Goal: Transaction & Acquisition: Download file/media

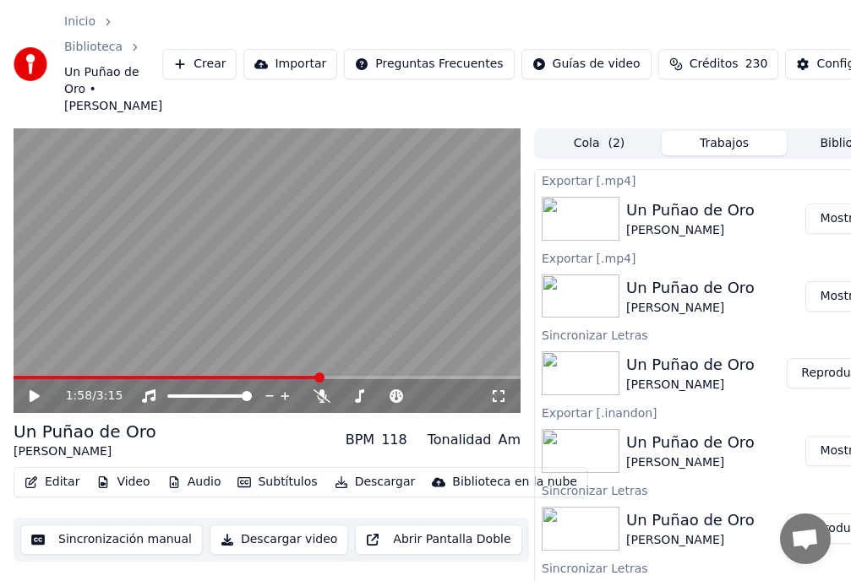
click at [192, 72] on button "Crear" at bounding box center [199, 64] width 74 height 30
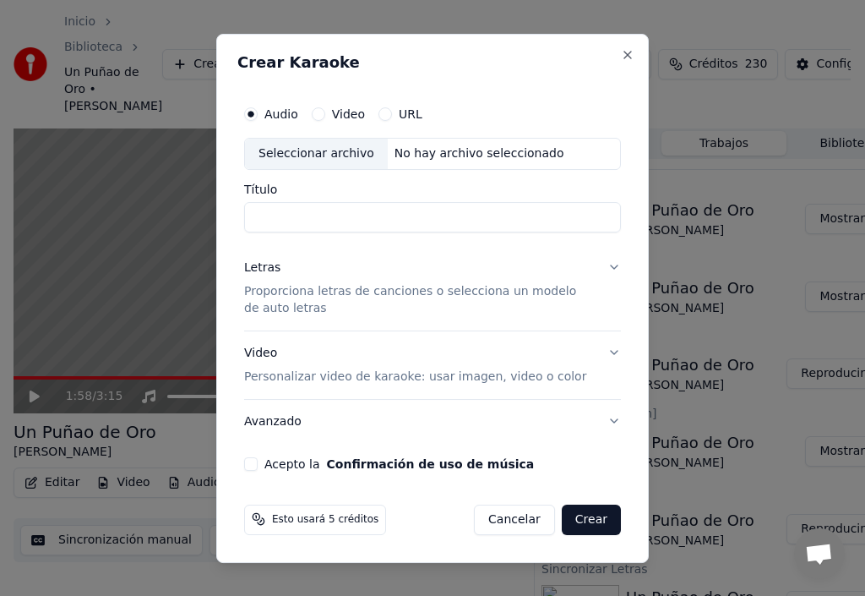
click at [269, 215] on input "Título" at bounding box center [432, 217] width 377 height 30
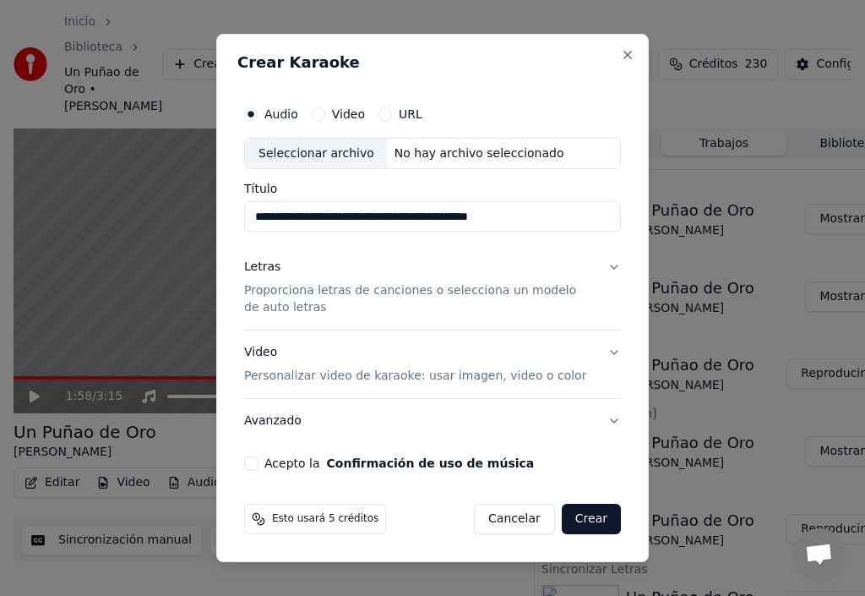
click at [282, 149] on div "Seleccionar archivo" at bounding box center [316, 154] width 143 height 30
click at [263, 265] on div "Letras" at bounding box center [262, 267] width 36 height 17
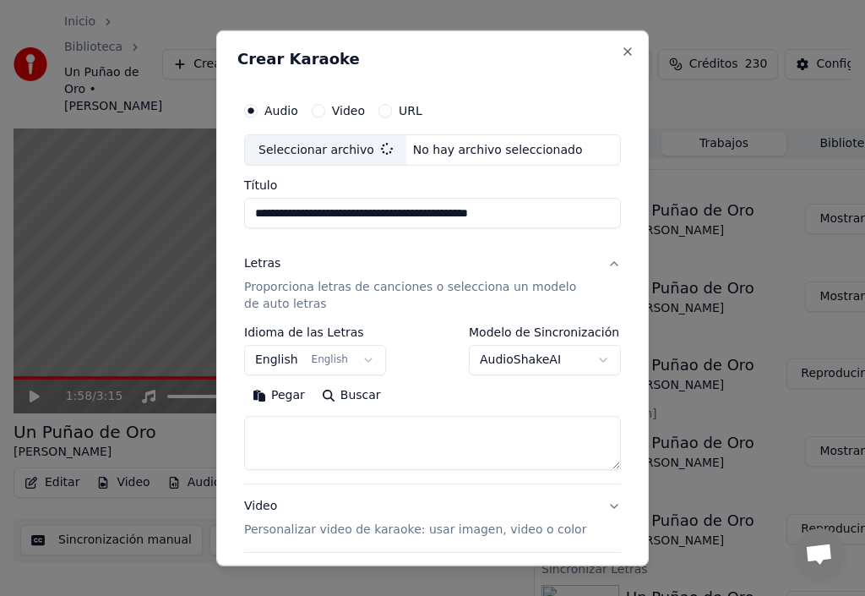
type input "**********"
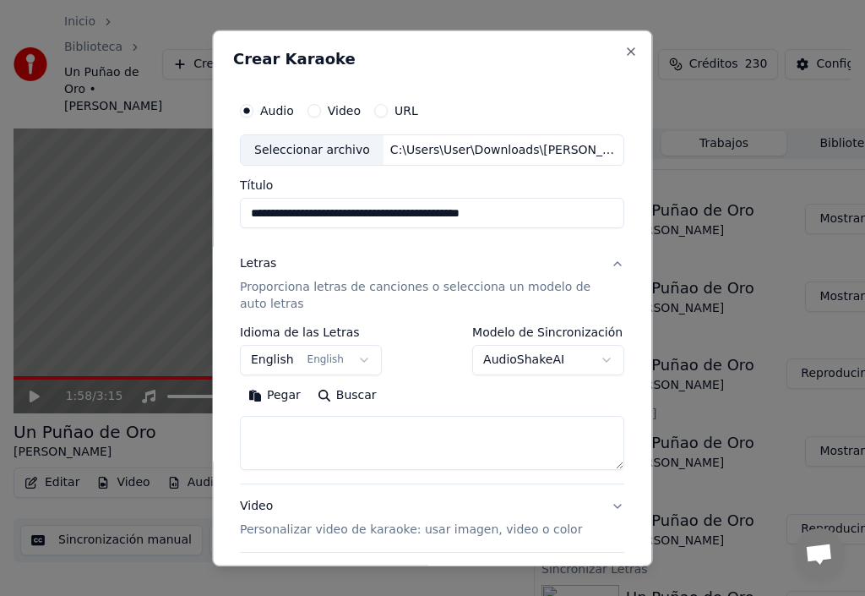
click at [351, 358] on button "English English" at bounding box center [311, 360] width 142 height 30
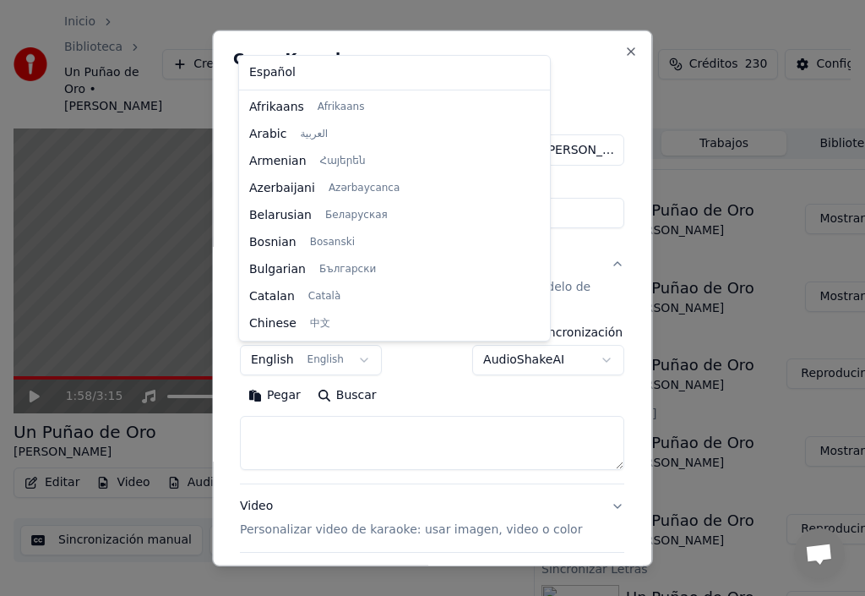
scroll to position [135, 0]
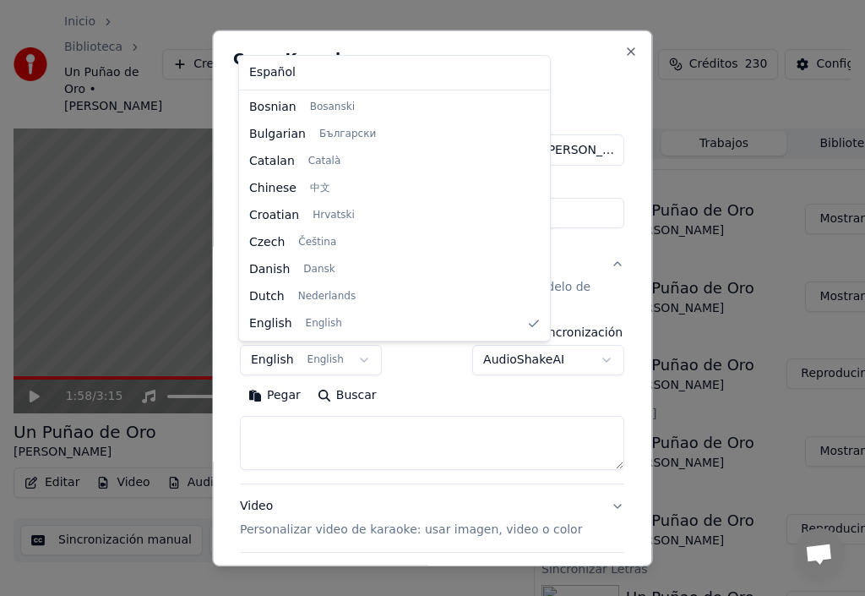
select select "**"
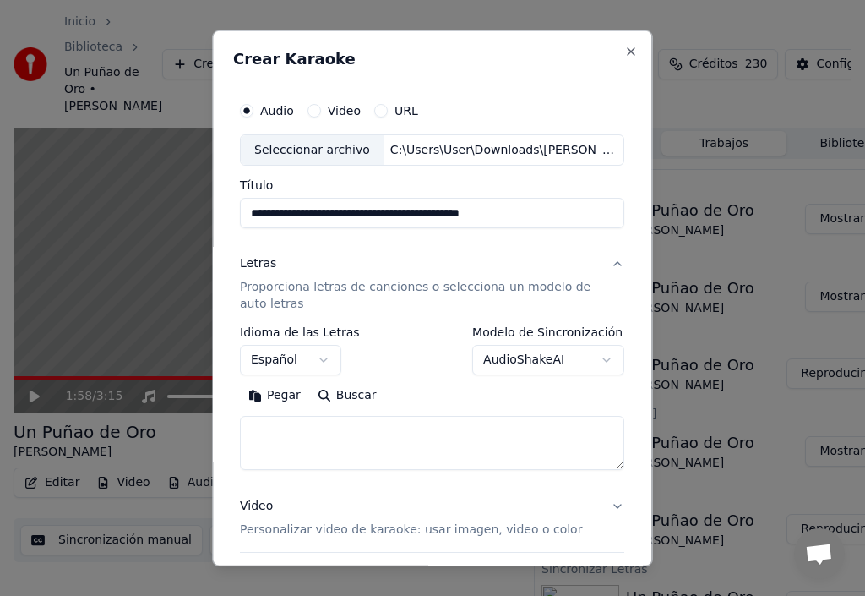
click at [278, 396] on button "Pegar" at bounding box center [274, 395] width 69 height 27
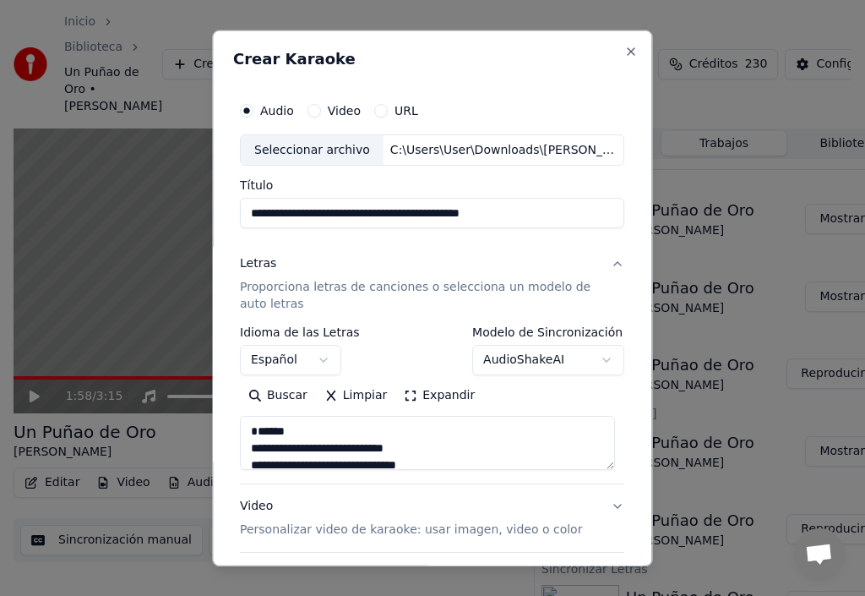
drag, startPoint x: 286, startPoint y: 447, endPoint x: 141, endPoint y: 444, distance: 144.5
click at [171, 444] on body "Inicio Biblioteca Un Puñao de Oro • [PERSON_NAME] Crear Importar Preguntas Frec…" at bounding box center [425, 298] width 851 height 596
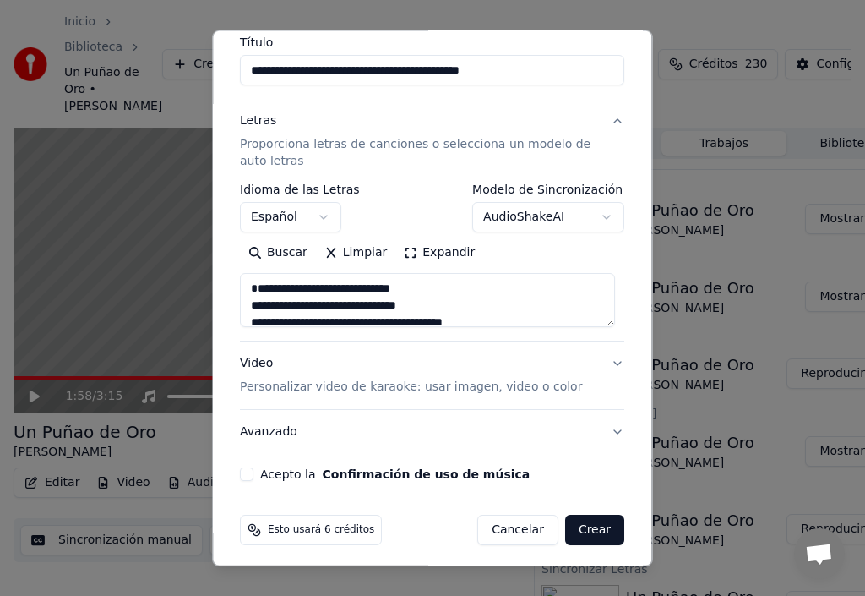
scroll to position [150, 0]
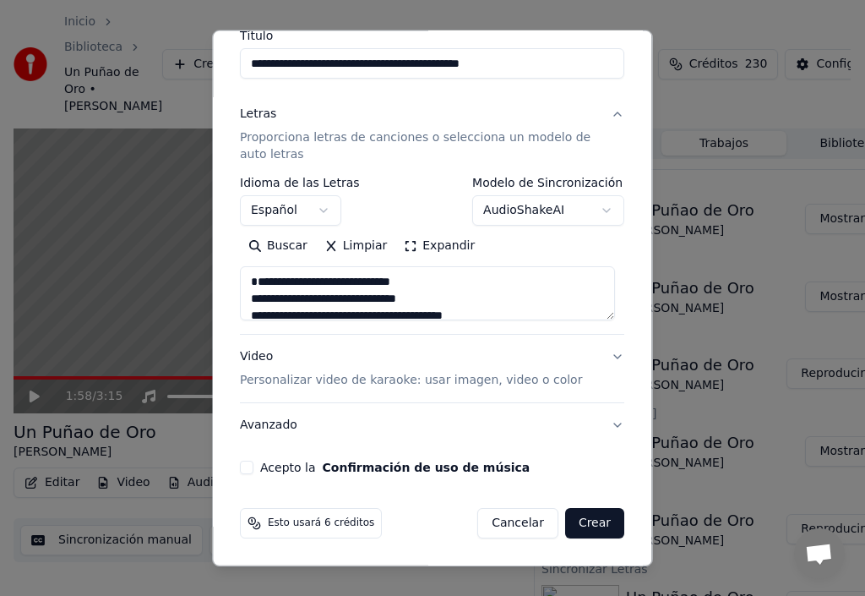
type textarea "**********"
click at [248, 468] on button "Acepto la Confirmación de uso de música" at bounding box center [247, 467] width 14 height 14
click at [607, 358] on button "Video Personalizar video de karaoke: usar imagen, video o color" at bounding box center [432, 369] width 384 height 68
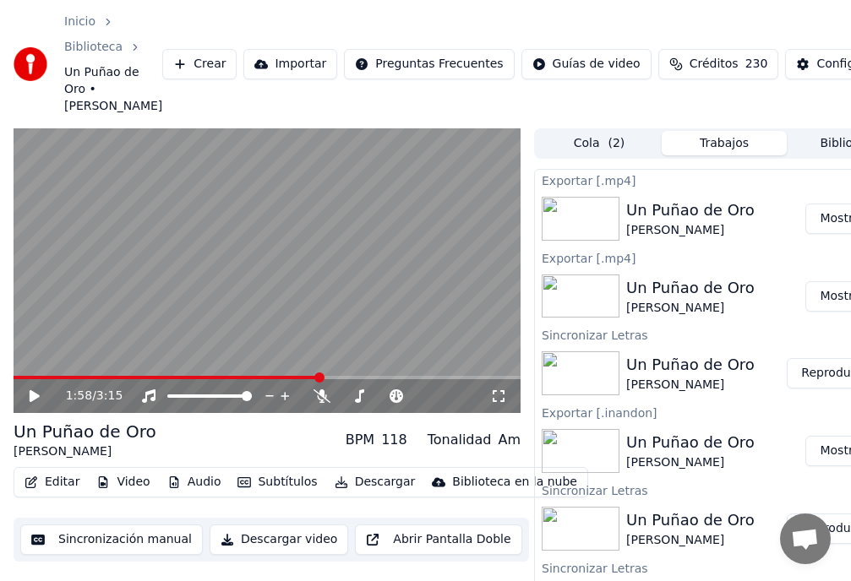
click at [190, 74] on button "Crear" at bounding box center [199, 64] width 74 height 30
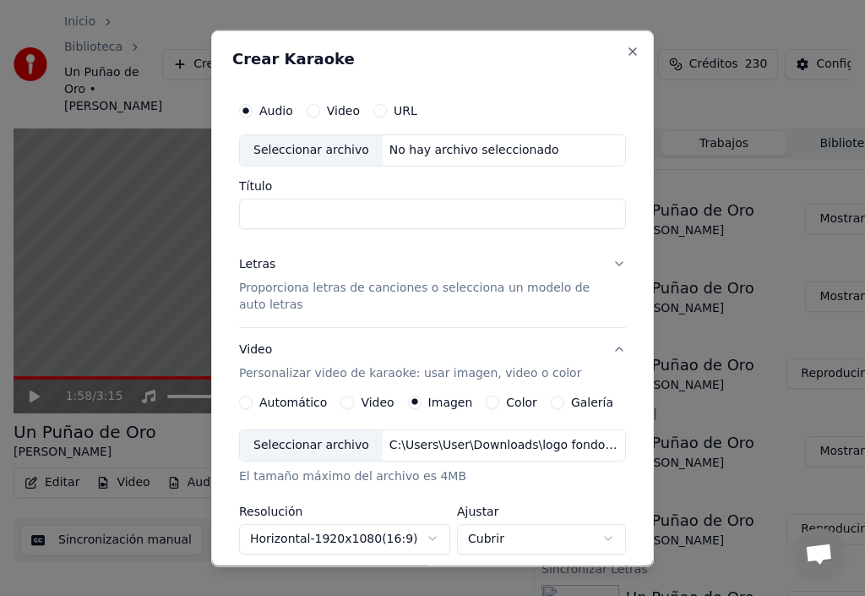
click at [284, 145] on div "Seleccionar archivo" at bounding box center [311, 149] width 143 height 30
type input "**********"
click at [250, 267] on div "Letras" at bounding box center [257, 263] width 36 height 17
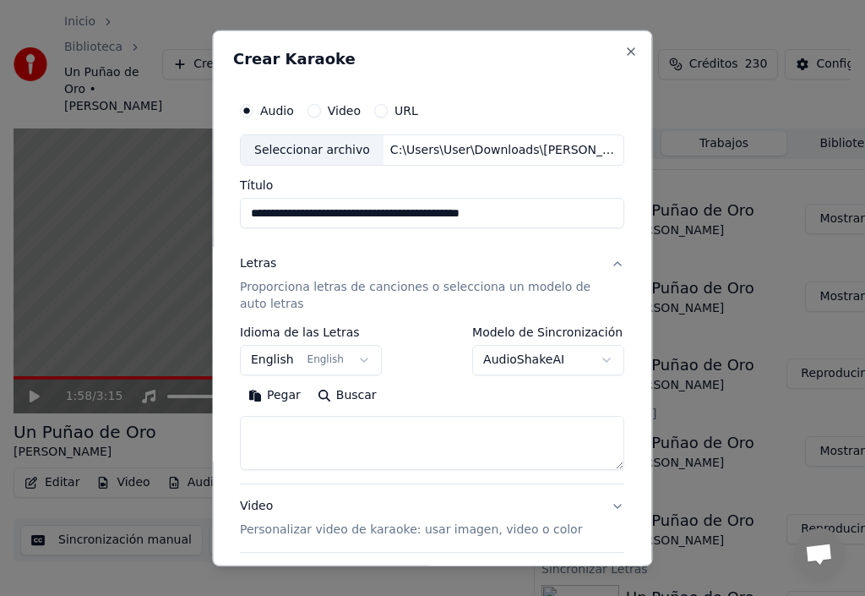
click at [276, 397] on button "Pegar" at bounding box center [274, 395] width 69 height 27
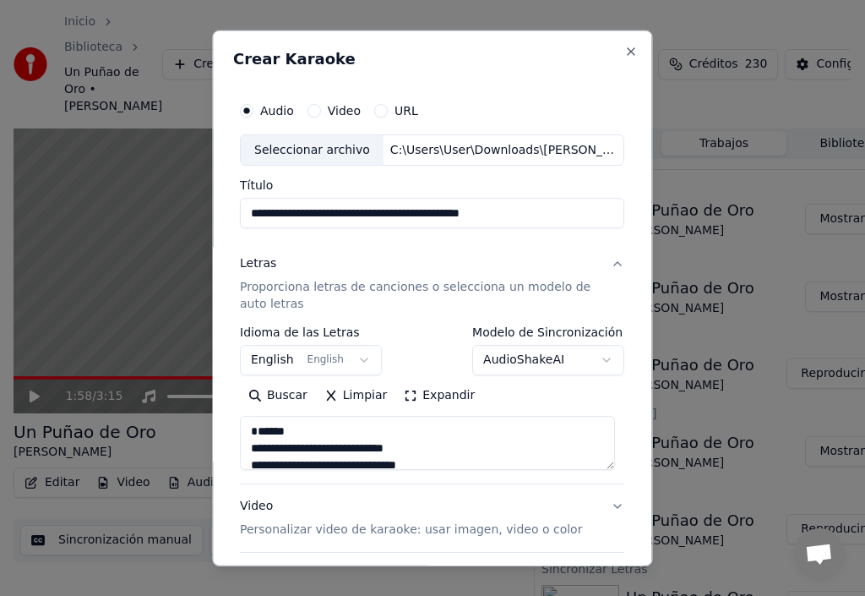
drag, startPoint x: 287, startPoint y: 449, endPoint x: 149, endPoint y: 453, distance: 138.6
click at [226, 444] on div "**********" at bounding box center [432, 298] width 440 height 537
click at [248, 461] on textarea at bounding box center [427, 443] width 375 height 54
type textarea "**********"
click at [357, 358] on button "English English" at bounding box center [311, 360] width 142 height 30
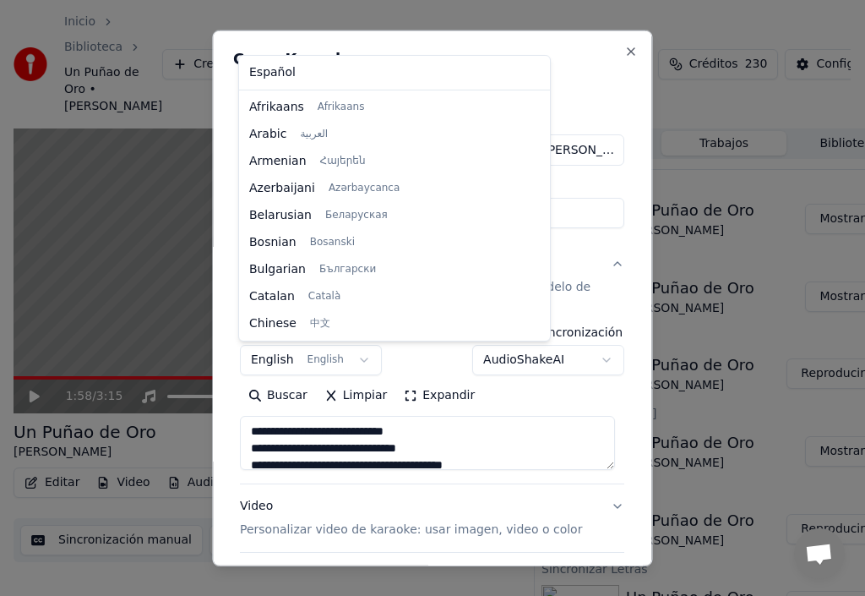
scroll to position [135, 0]
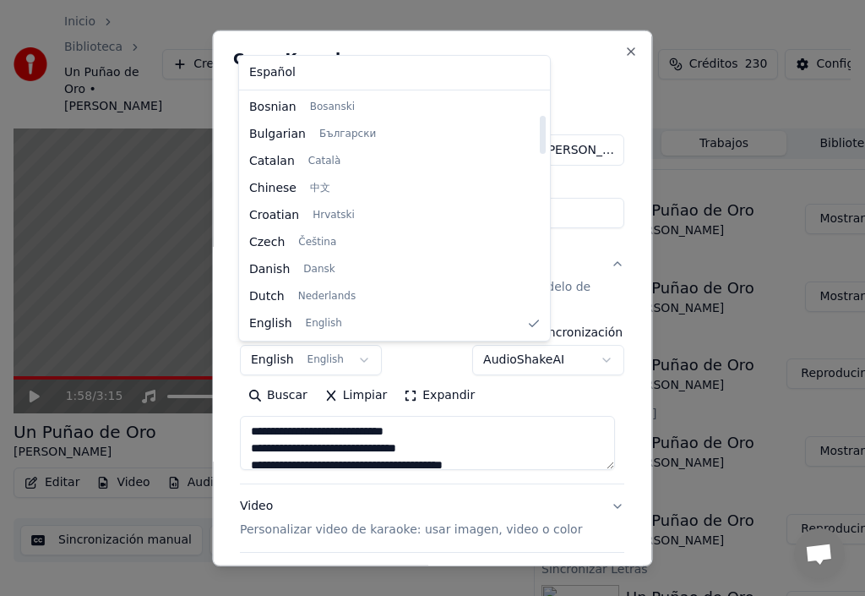
select select "**"
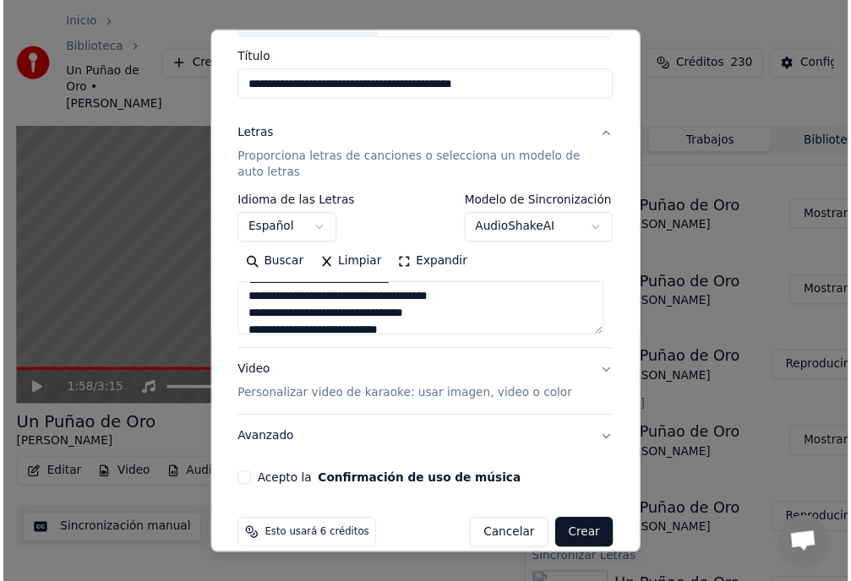
scroll to position [139, 0]
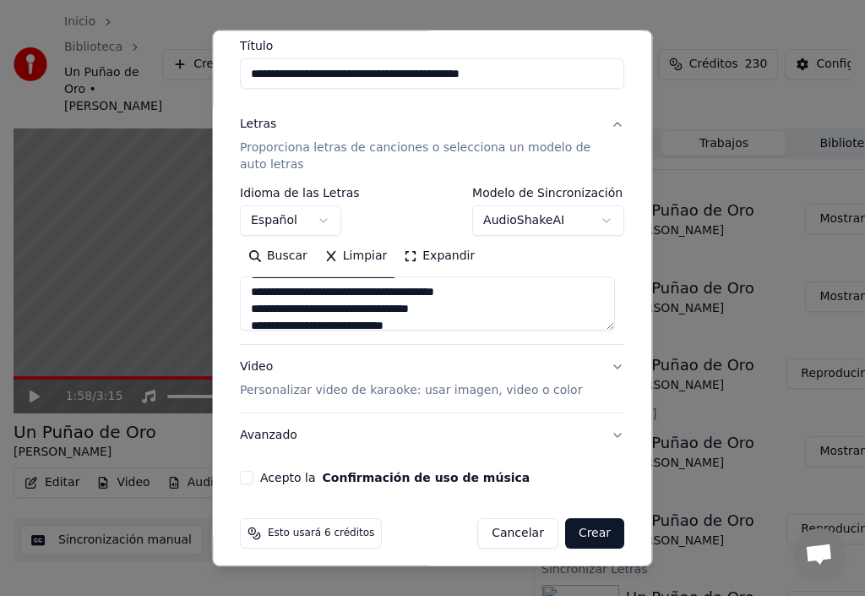
click at [248, 477] on button "Acepto la Confirmación de uso de música" at bounding box center [247, 478] width 14 height 14
click at [584, 531] on button "Crear" at bounding box center [594, 533] width 59 height 30
click at [582, 532] on div "Cancelar Crear" at bounding box center [541, 533] width 167 height 30
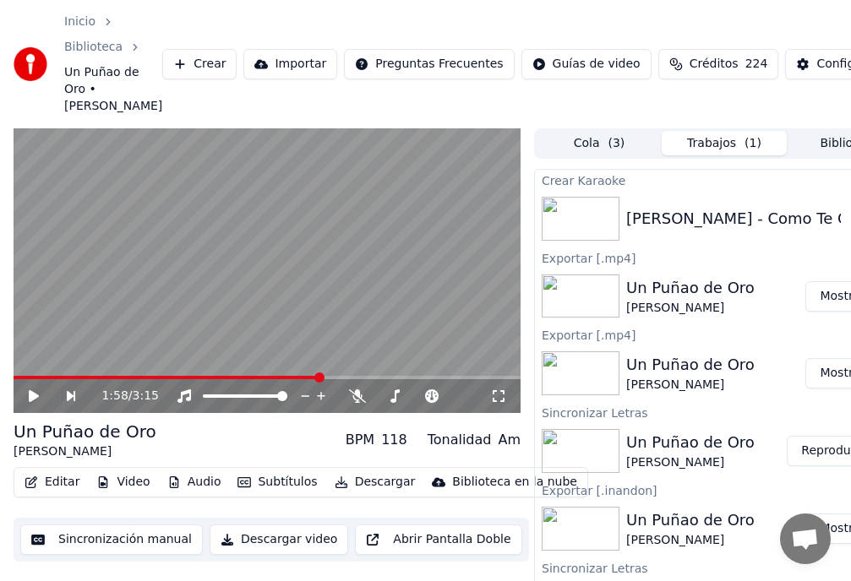
scroll to position [0, 43]
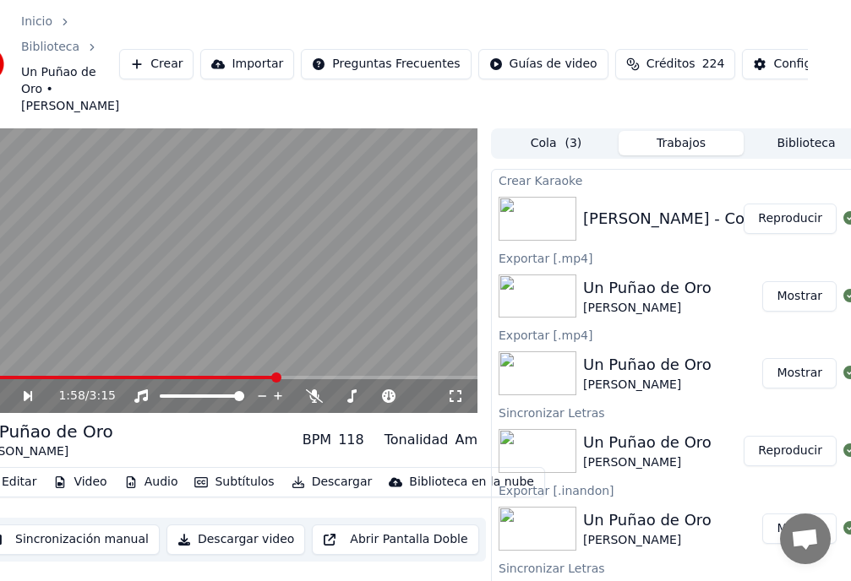
click at [785, 234] on button "Reproducir" at bounding box center [790, 219] width 93 height 30
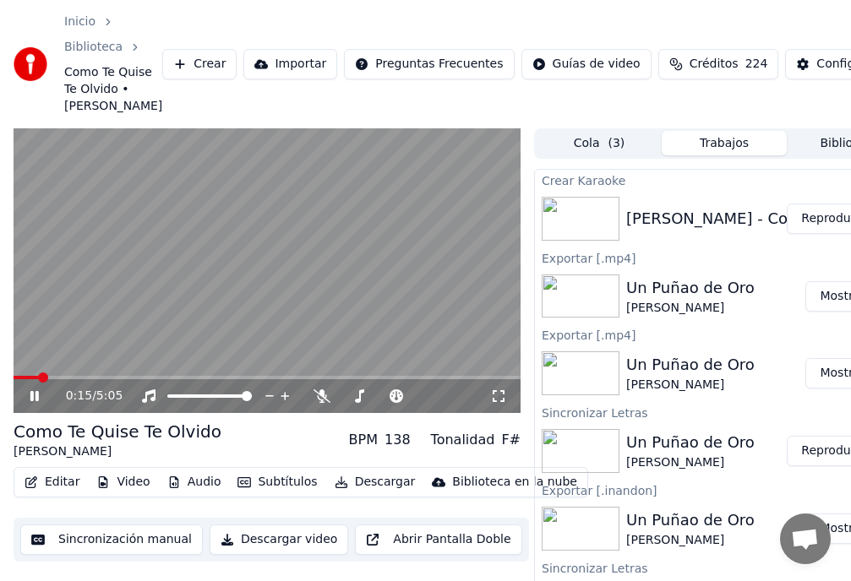
click at [38, 383] on span at bounding box center [43, 378] width 10 height 10
click at [36, 383] on span at bounding box center [41, 378] width 10 height 10
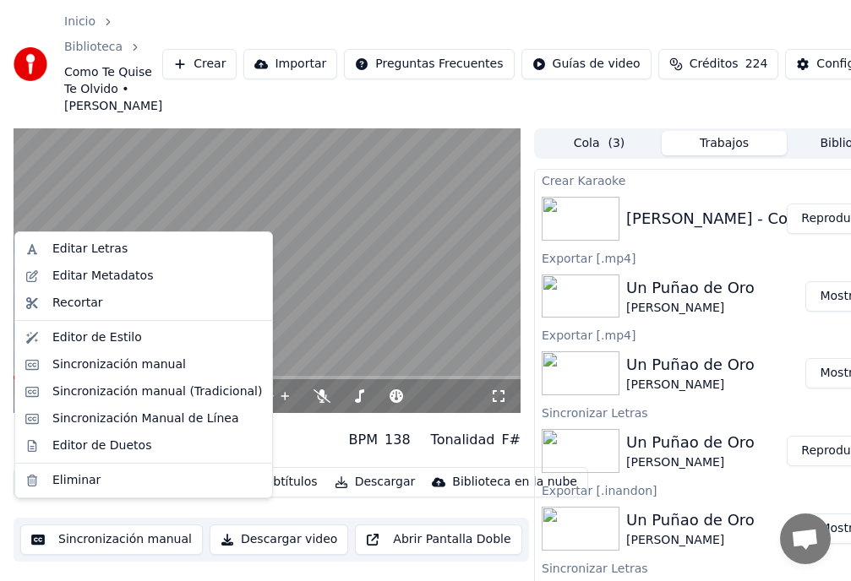
click at [57, 494] on button "Editar" at bounding box center [52, 483] width 68 height 24
click at [123, 367] on div "Sincronización manual" at bounding box center [118, 365] width 133 height 17
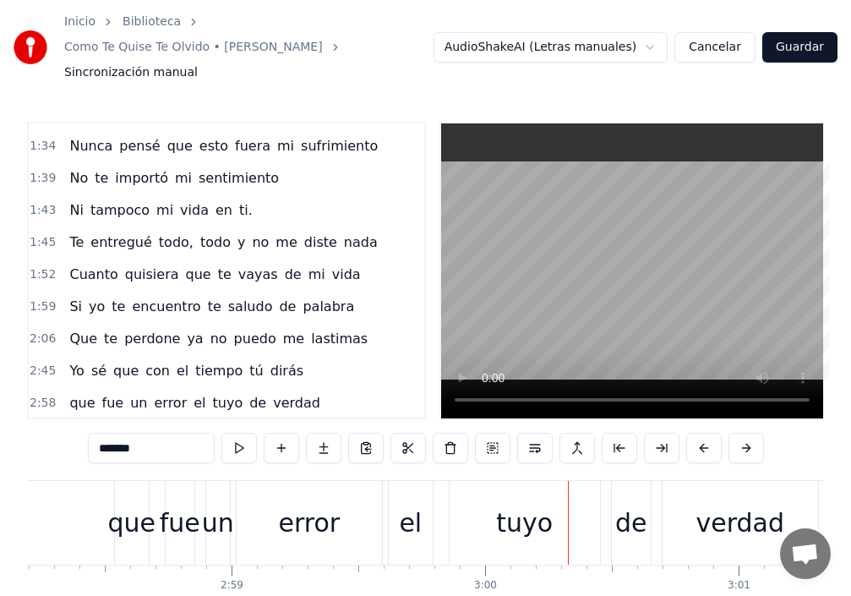
scroll to position [591, 0]
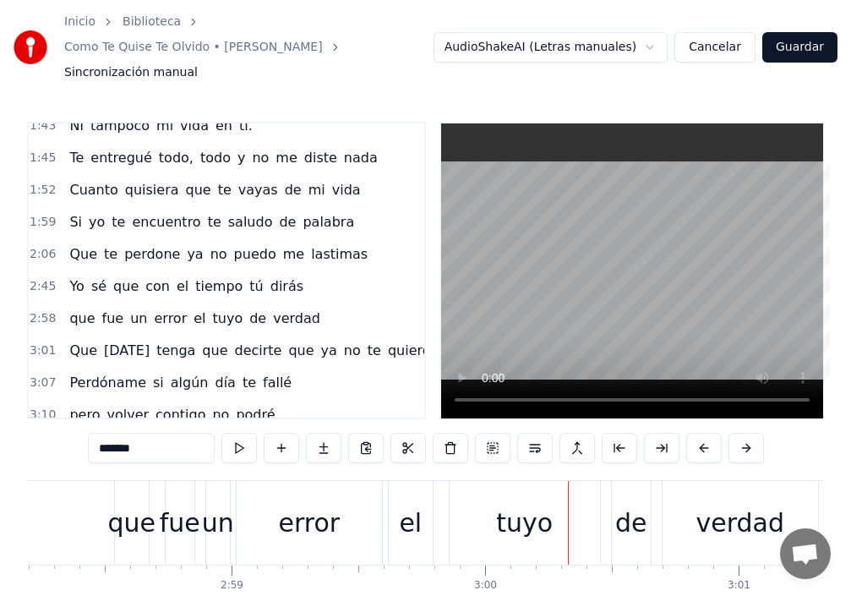
click at [68, 292] on span "Yo" at bounding box center [77, 285] width 18 height 19
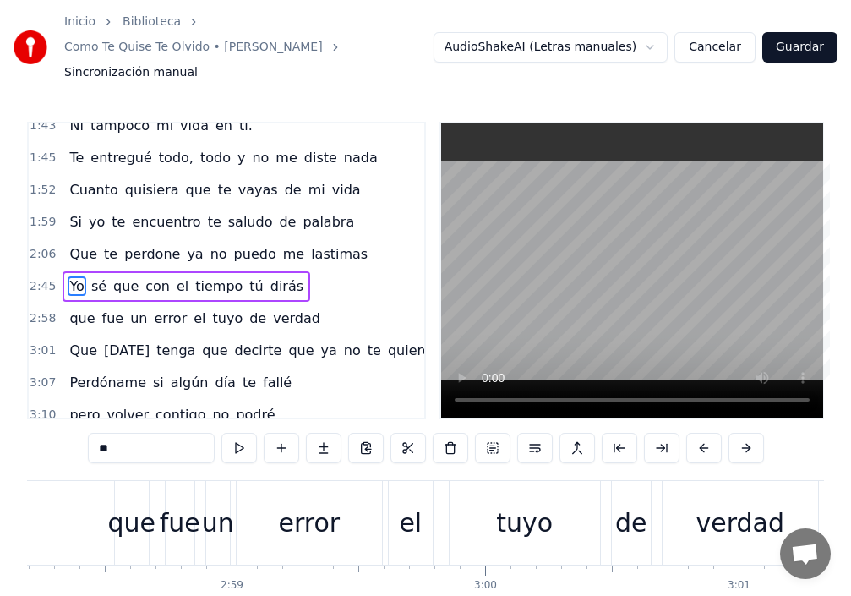
type input "**"
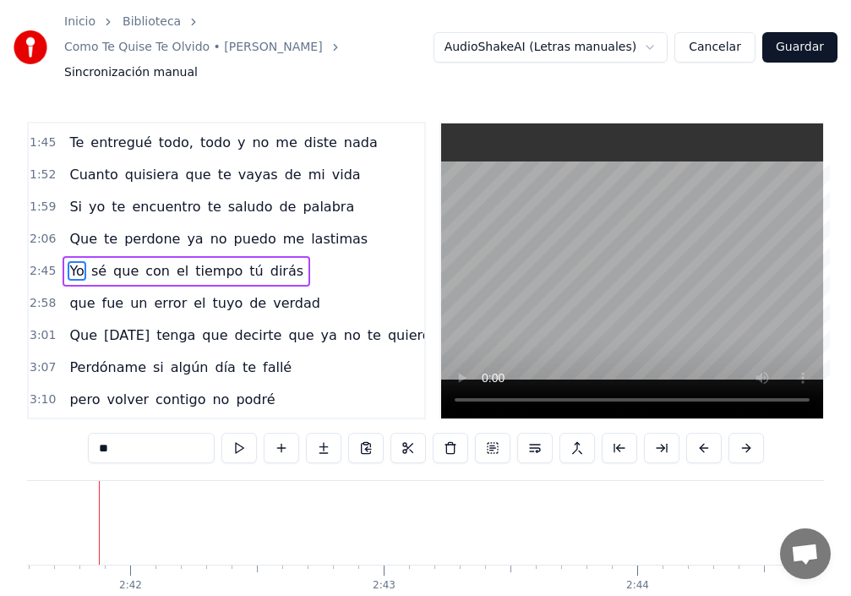
scroll to position [0, 40946]
click at [68, 275] on span "Yo" at bounding box center [77, 270] width 18 height 19
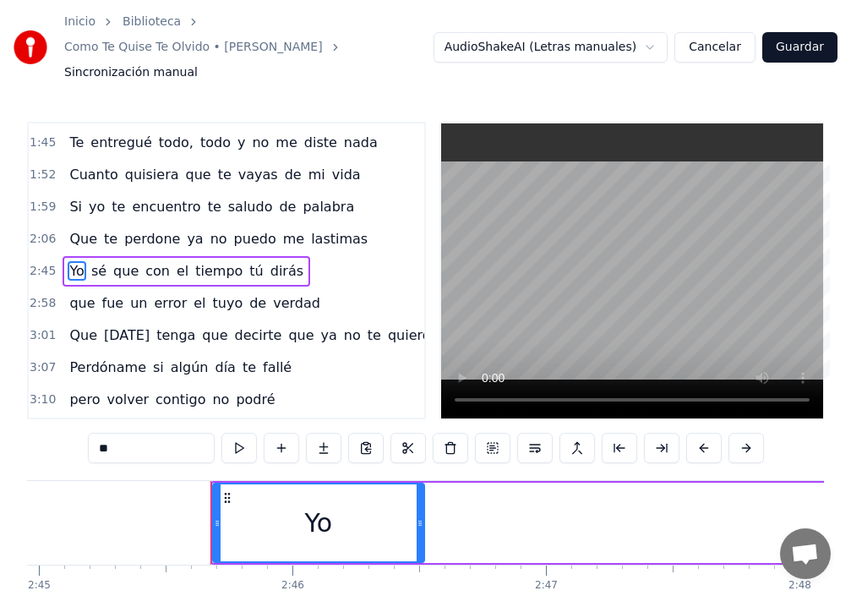
scroll to position [0, 41908]
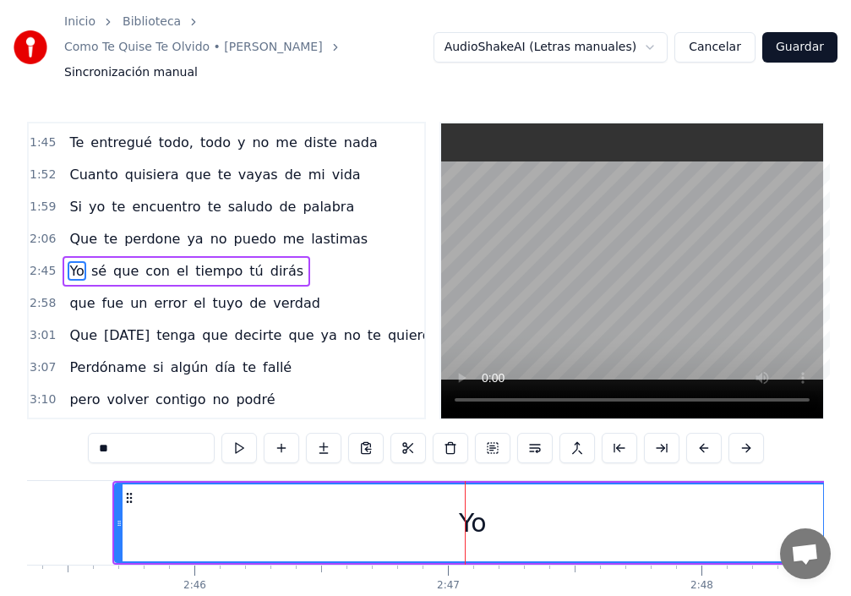
drag, startPoint x: 324, startPoint y: 524, endPoint x: 828, endPoint y: 537, distance: 504.6
click at [828, 537] on div "Inicio Biblioteca Como Te Quise Te Olvido • [PERSON_NAME] manual AudioShakeAI (…" at bounding box center [425, 325] width 851 height 651
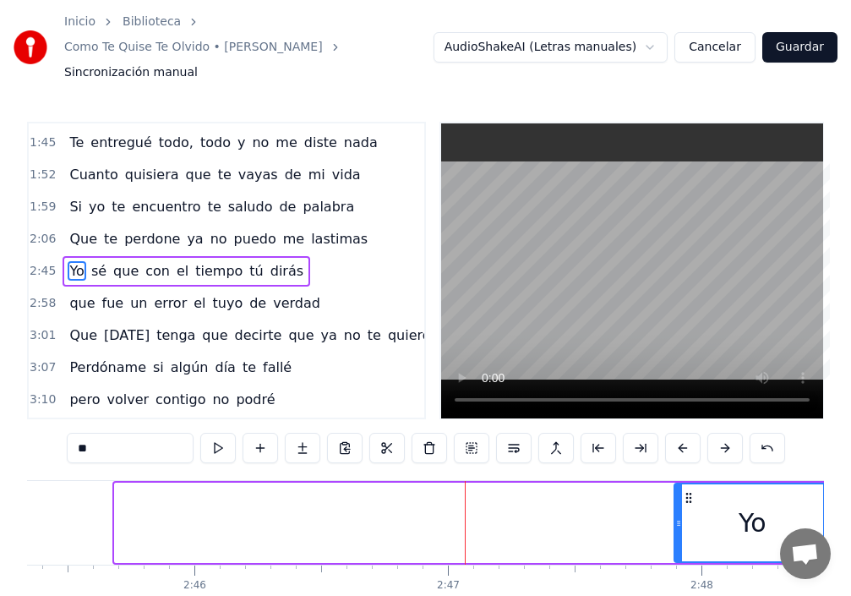
drag, startPoint x: 116, startPoint y: 520, endPoint x: 705, endPoint y: 537, distance: 590.0
click at [682, 537] on div at bounding box center [678, 522] width 7 height 77
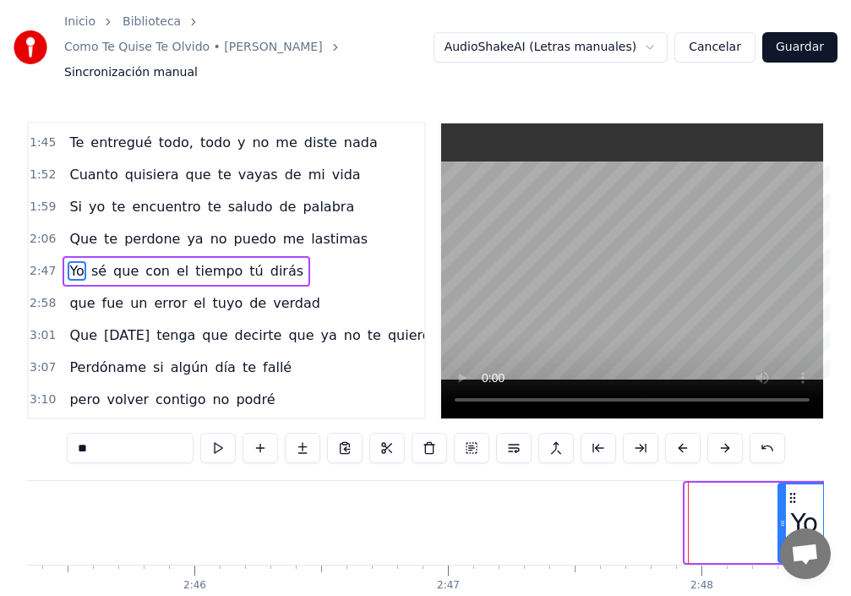
drag, startPoint x: 685, startPoint y: 528, endPoint x: 778, endPoint y: 521, distance: 93.2
click at [779, 521] on icon at bounding box center [782, 523] width 7 height 14
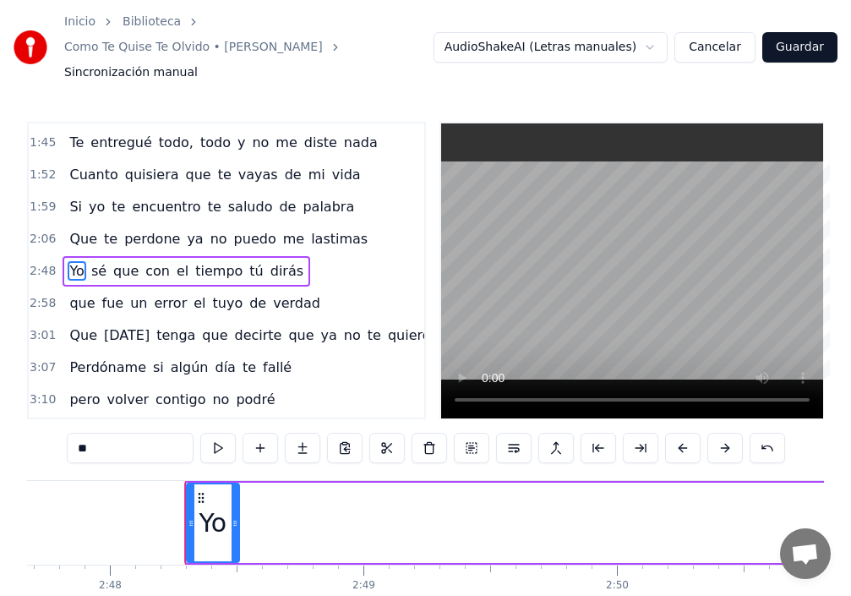
scroll to position [0, 42573]
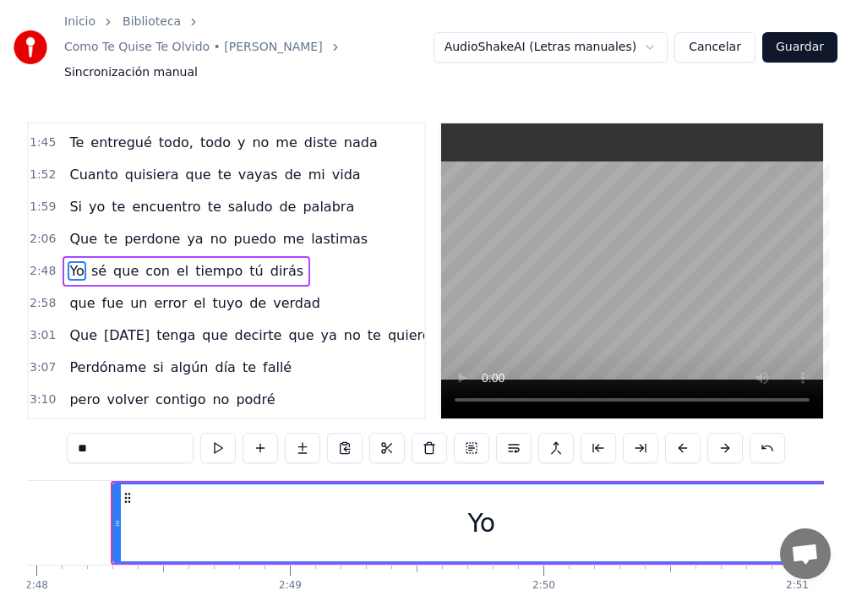
drag, startPoint x: 161, startPoint y: 522, endPoint x: 798, endPoint y: 518, distance: 637.1
click at [845, 519] on div "Inicio Biblioteca Como Te Quise Te Olvido • [PERSON_NAME] manual AudioShakeAI (…" at bounding box center [425, 325] width 851 height 651
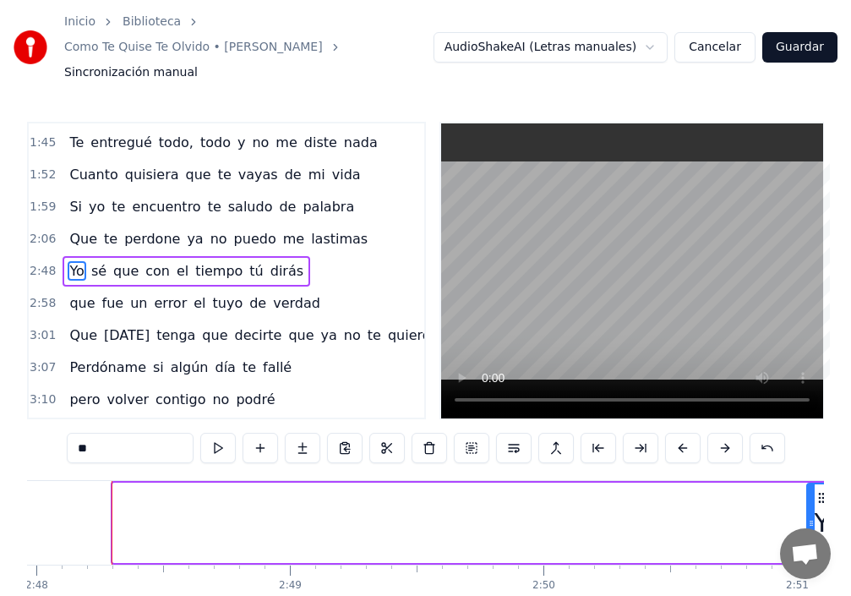
drag, startPoint x: 115, startPoint y: 516, endPoint x: 809, endPoint y: 525, distance: 693.7
click at [809, 525] on icon at bounding box center [811, 523] width 7 height 14
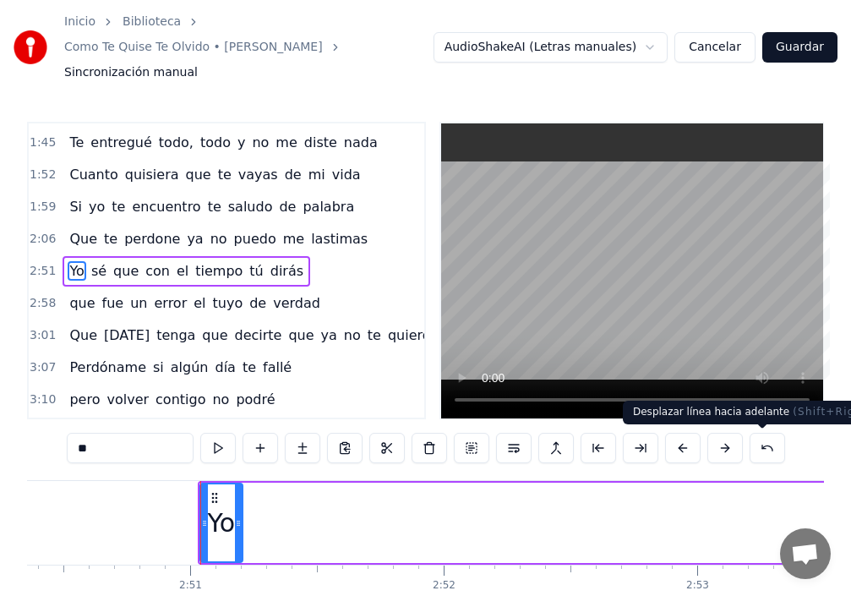
scroll to position [0, 43268]
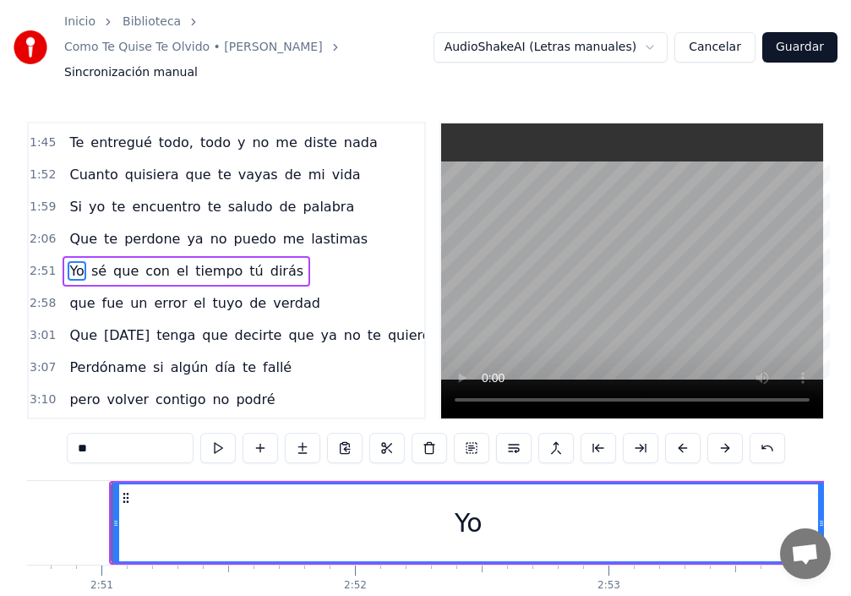
drag, startPoint x: 150, startPoint y: 525, endPoint x: 822, endPoint y: 542, distance: 671.9
click at [822, 542] on body "Inicio Biblioteca Como Te Quise Te Olvido • [PERSON_NAME] manual AudioShakeAI (…" at bounding box center [425, 325] width 851 height 651
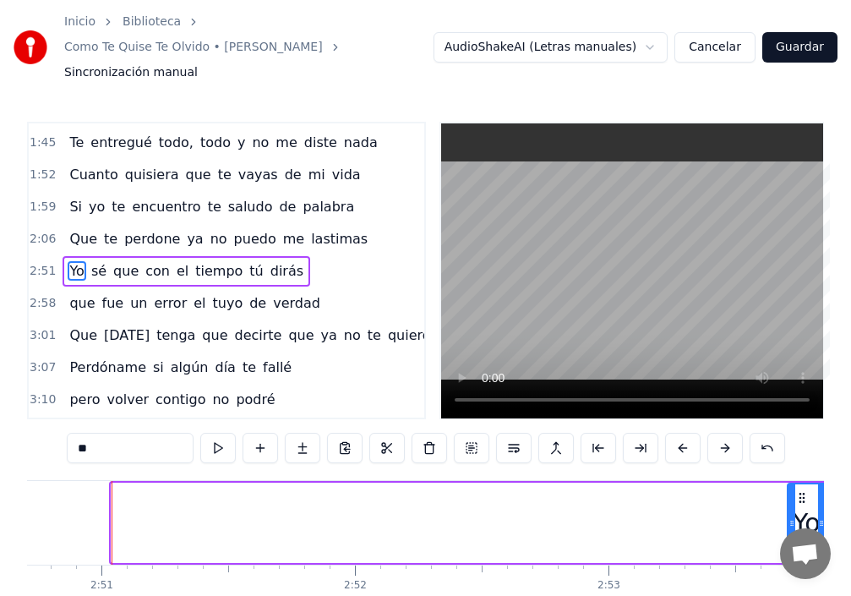
drag, startPoint x: 115, startPoint y: 517, endPoint x: 791, endPoint y: 545, distance: 676.5
click at [791, 545] on body "Inicio Biblioteca Como Te Quise Te Olvido • [PERSON_NAME] manual AudioShakeAI (…" at bounding box center [425, 325] width 851 height 651
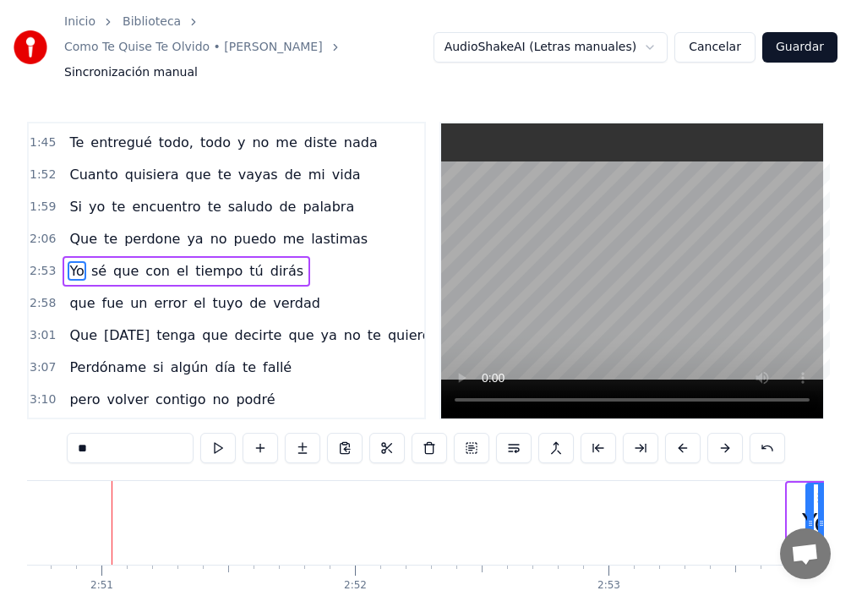
drag, startPoint x: 789, startPoint y: 525, endPoint x: 808, endPoint y: 523, distance: 18.7
click at [808, 523] on icon at bounding box center [810, 523] width 7 height 14
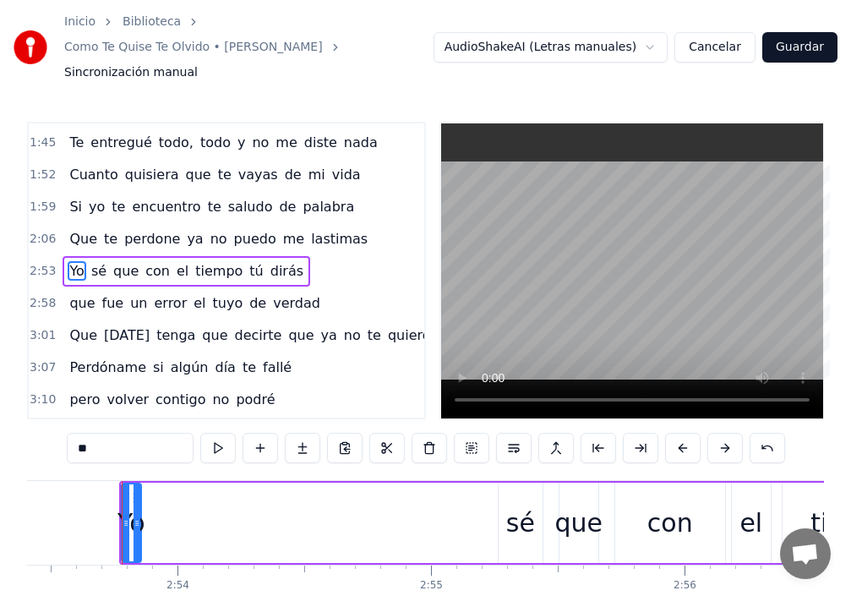
scroll to position [0, 43963]
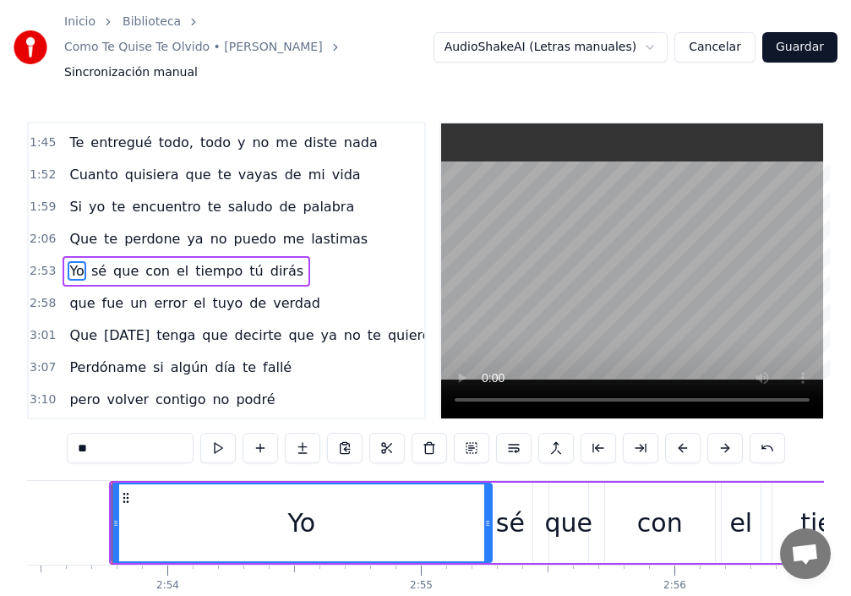
drag, startPoint x: 129, startPoint y: 526, endPoint x: 490, endPoint y: 569, distance: 363.2
click at [490, 569] on div "Después que ya contigo terminé, que todo derrumbaste con los pies, no te guardo…" at bounding box center [425, 543] width 797 height 127
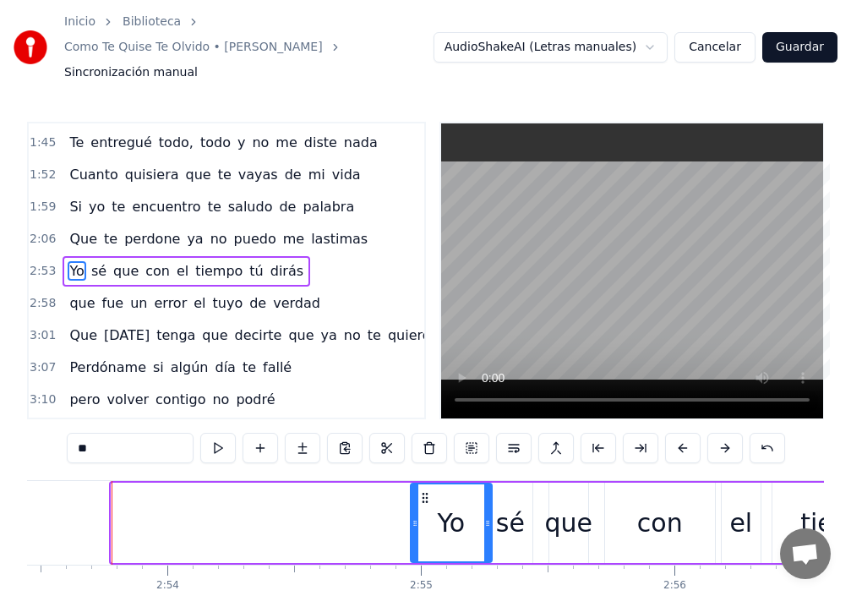
drag, startPoint x: 112, startPoint y: 519, endPoint x: 411, endPoint y: 553, distance: 301.0
click at [411, 553] on div at bounding box center [414, 522] width 7 height 77
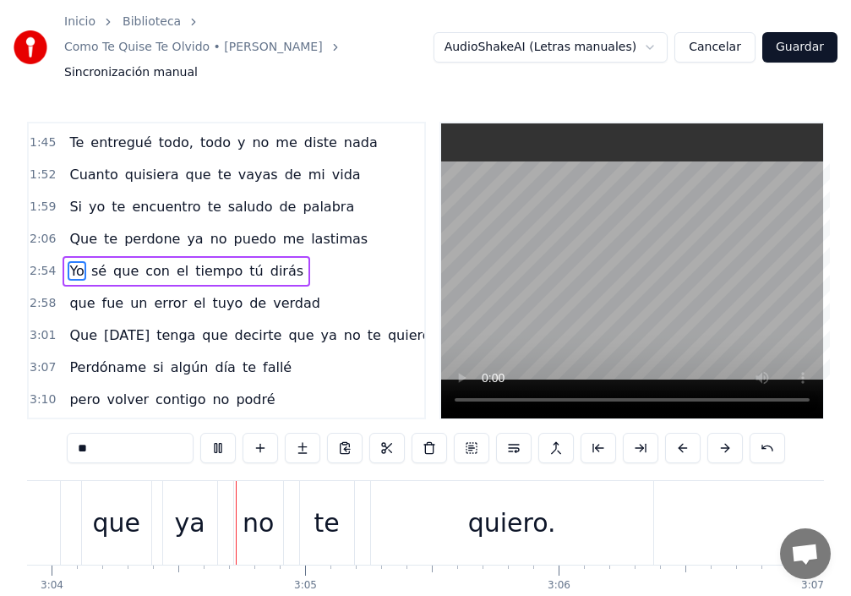
scroll to position [0, 46645]
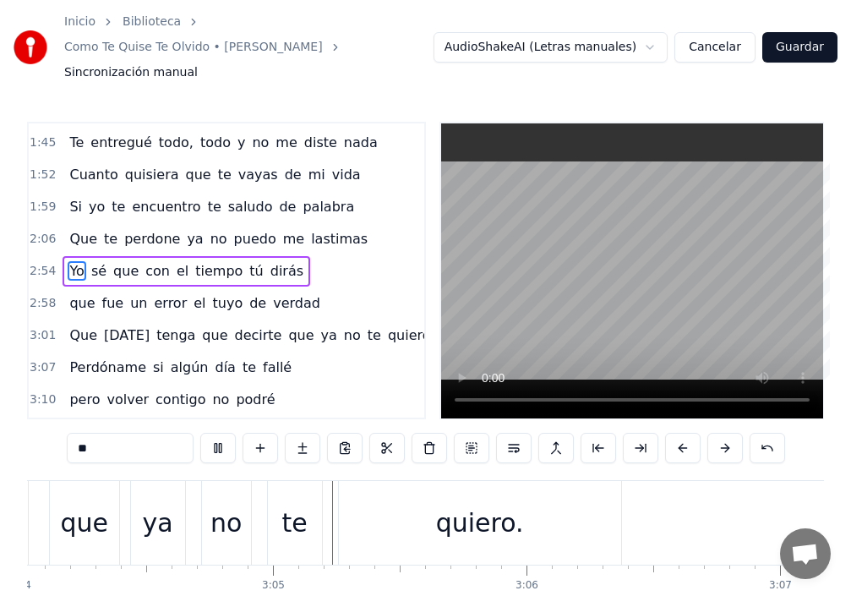
click at [805, 46] on button "Guardar" at bounding box center [799, 47] width 75 height 30
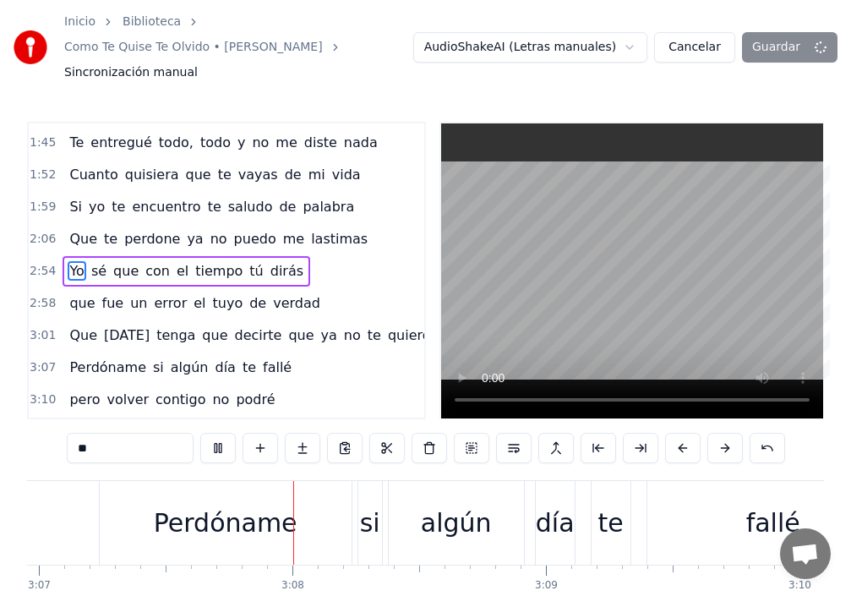
scroll to position [0, 47456]
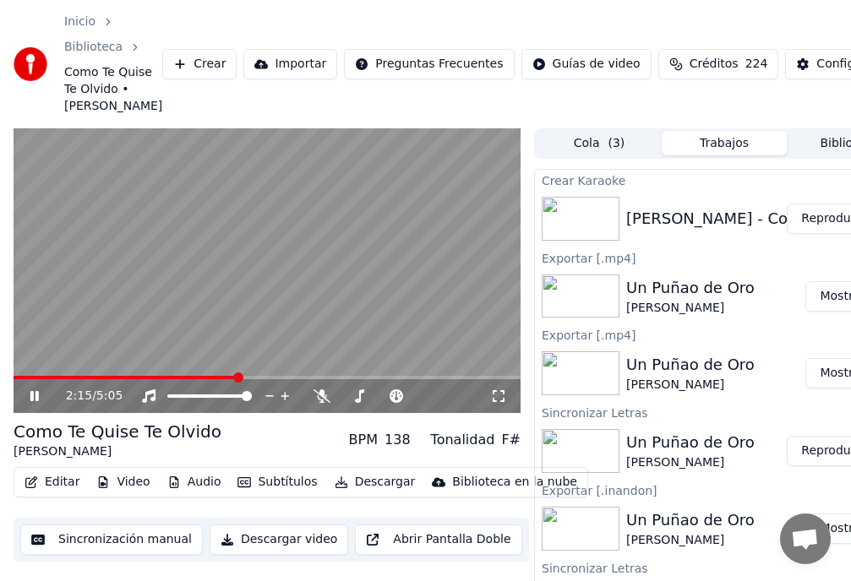
click at [241, 383] on span at bounding box center [238, 378] width 10 height 10
click at [263, 383] on span at bounding box center [263, 378] width 10 height 10
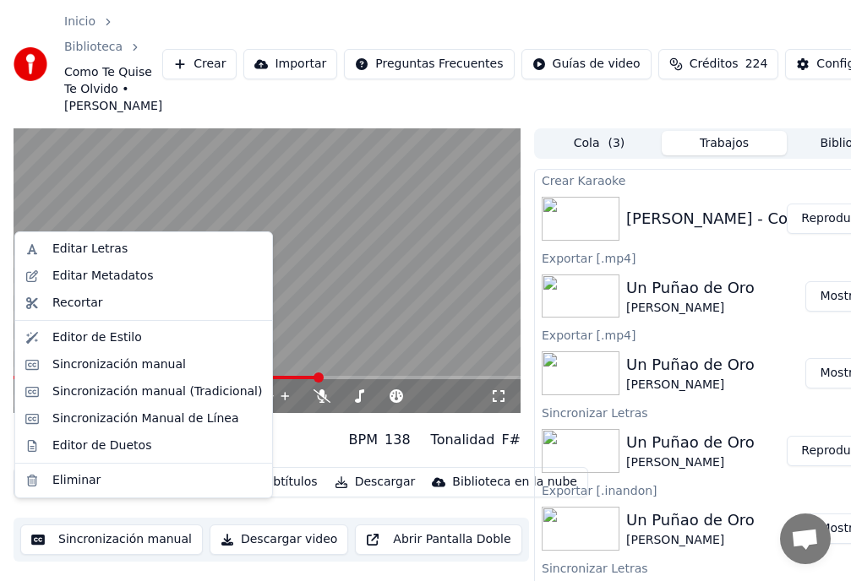
click at [58, 494] on button "Editar" at bounding box center [52, 483] width 68 height 24
click at [116, 366] on div "Sincronización manual" at bounding box center [118, 365] width 133 height 17
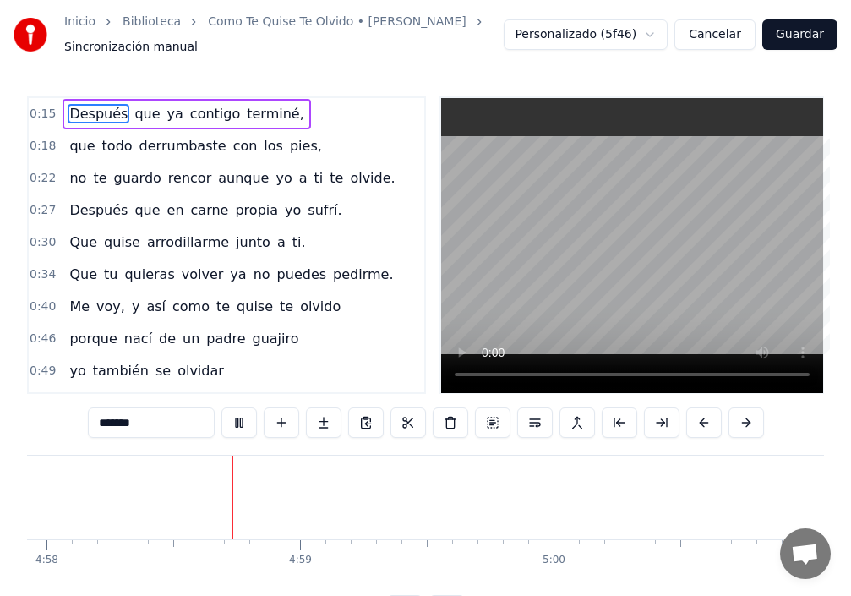
scroll to position [0, 75531]
click at [798, 37] on button "Guardar" at bounding box center [799, 34] width 75 height 30
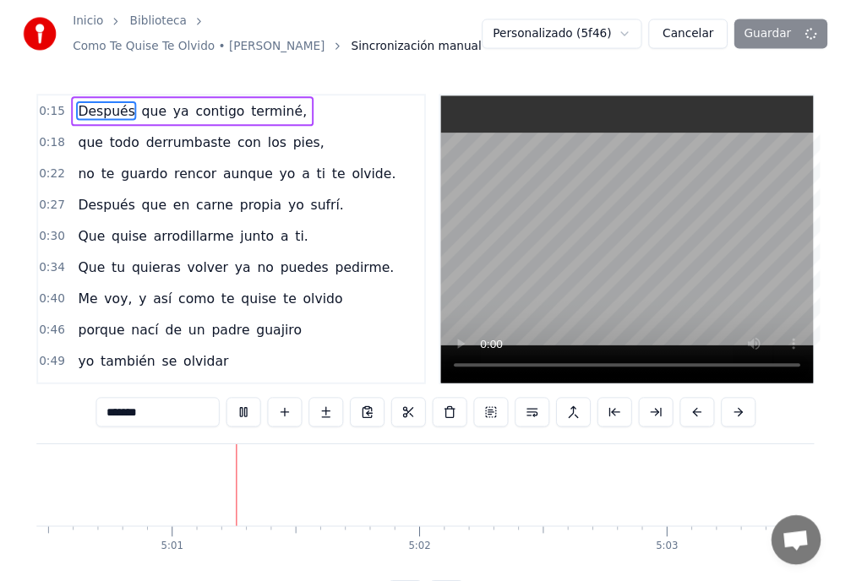
scroll to position [0, 76162]
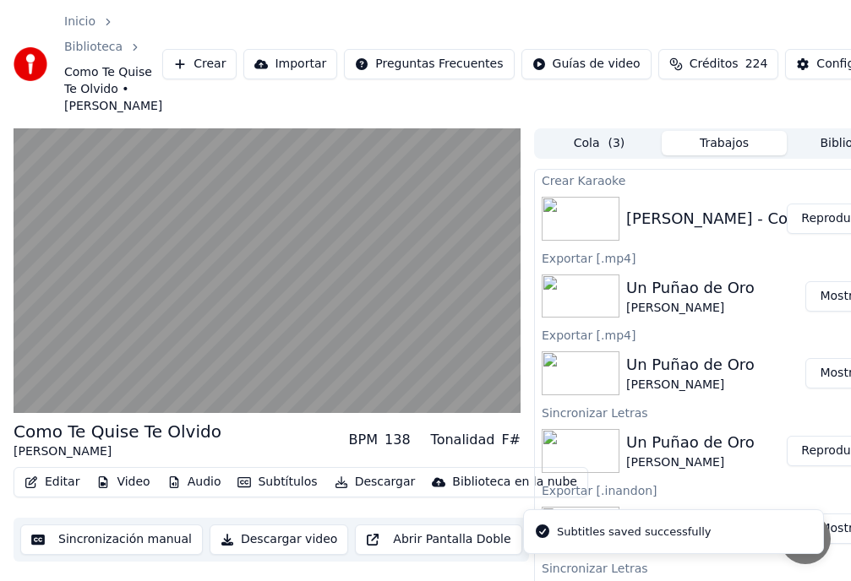
click at [373, 494] on button "Descargar" at bounding box center [375, 483] width 95 height 24
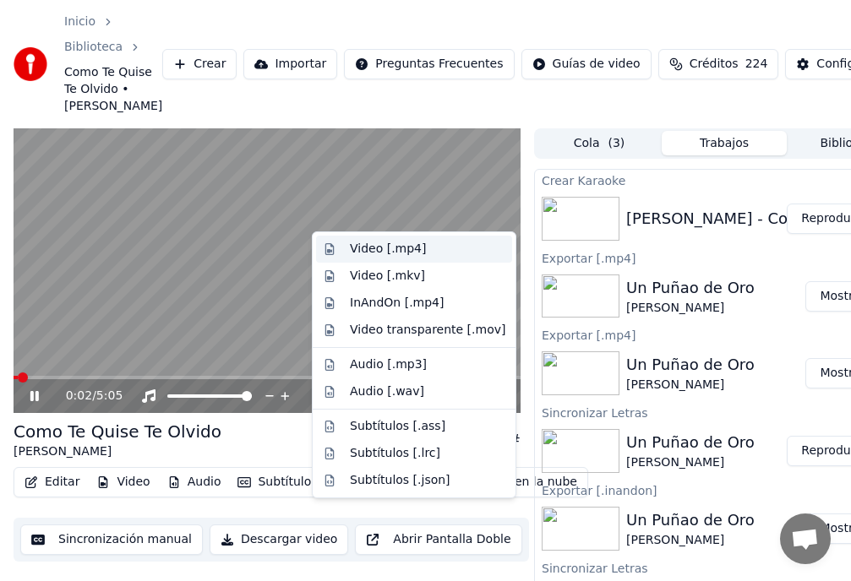
click at [361, 253] on div "Video [.mp4]" at bounding box center [388, 249] width 76 height 17
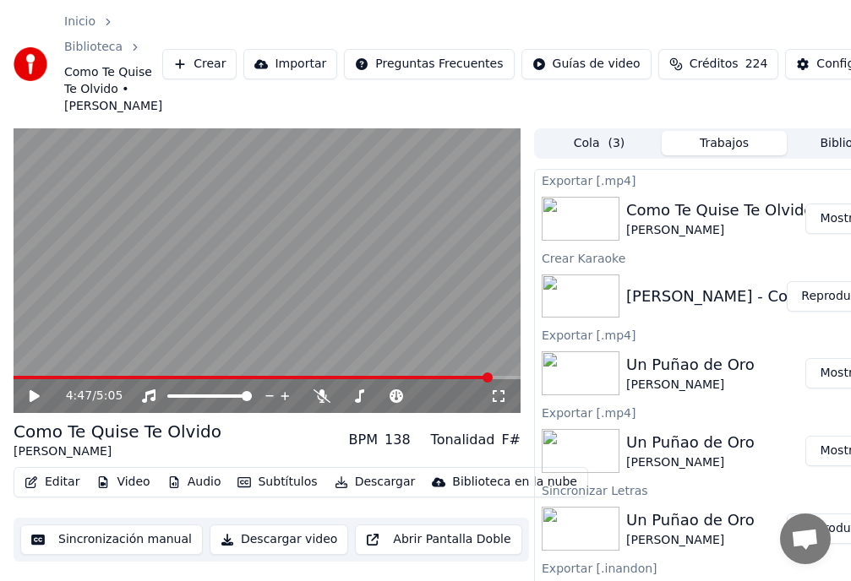
click at [831, 234] on button "Mostrar" at bounding box center [842, 219] width 74 height 30
